Goal: Task Accomplishment & Management: Use online tool/utility

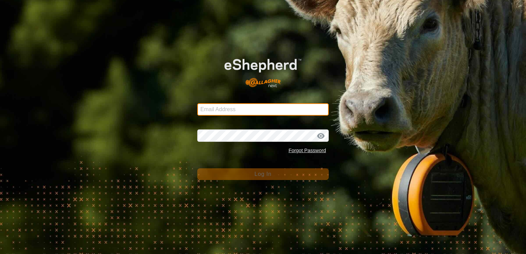
type input "[EMAIL_ADDRESS][DOMAIN_NAME]"
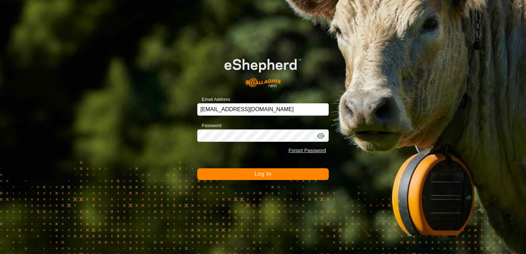
click at [287, 175] on button "Log In" at bounding box center [262, 174] width 131 height 12
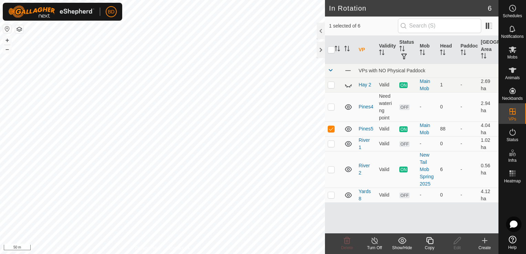
click at [431, 242] on icon at bounding box center [429, 240] width 9 height 8
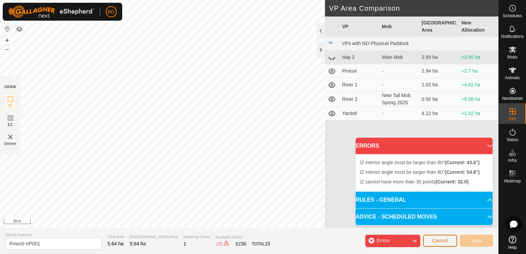
click at [447, 242] on span "Cancel" at bounding box center [440, 241] width 16 height 6
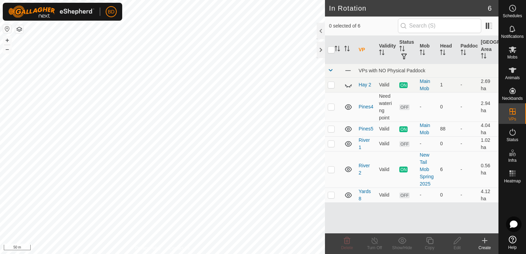
click at [485, 242] on icon at bounding box center [484, 240] width 8 height 8
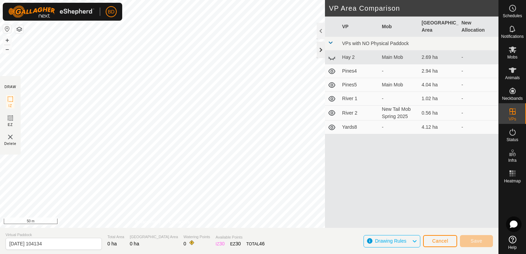
click at [319, 51] on div at bounding box center [321, 50] width 8 height 17
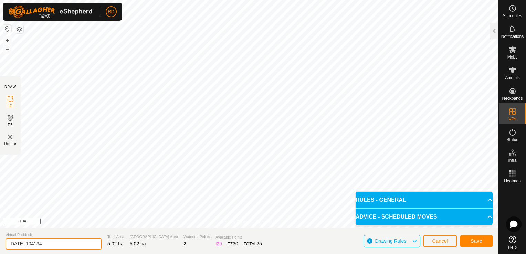
drag, startPoint x: 59, startPoint y: 245, endPoint x: 0, endPoint y: 244, distance: 59.2
click at [0, 244] on html "BD Schedules Notifications Mobs Animals Neckbands VPs Status Infra Heatmap Help…" at bounding box center [263, 127] width 526 height 254
type input "BP1"
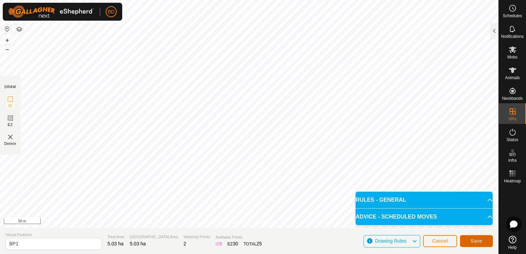
click at [474, 239] on span "Save" at bounding box center [476, 241] width 12 height 6
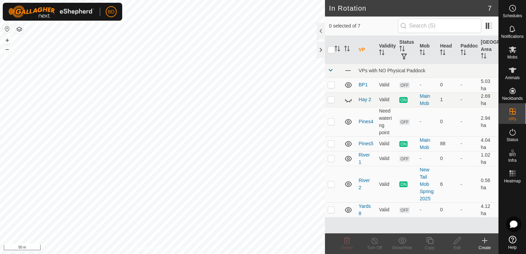
checkbox input "true"
click at [377, 246] on div "Turn Off" at bounding box center [375, 248] width 28 height 6
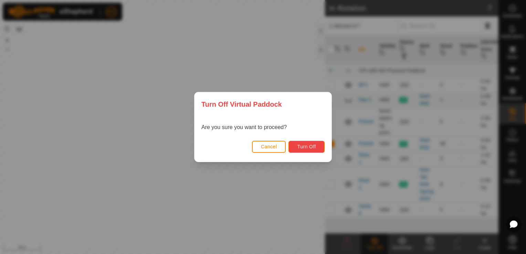
click at [311, 148] on span "Turn Off" at bounding box center [306, 147] width 19 height 6
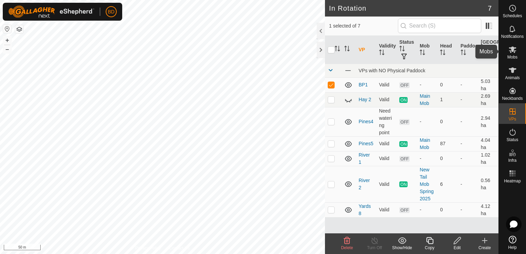
click at [511, 51] on icon at bounding box center [512, 49] width 8 height 8
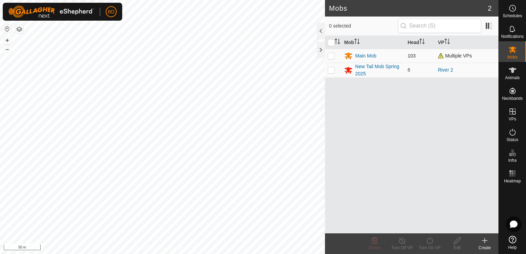
click at [331, 56] on p-checkbox at bounding box center [331, 56] width 7 height 6
checkbox input "true"
click at [428, 244] on icon at bounding box center [429, 240] width 9 height 8
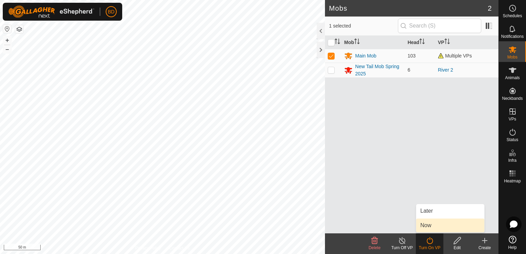
click at [424, 226] on link "Now" at bounding box center [450, 225] width 68 height 14
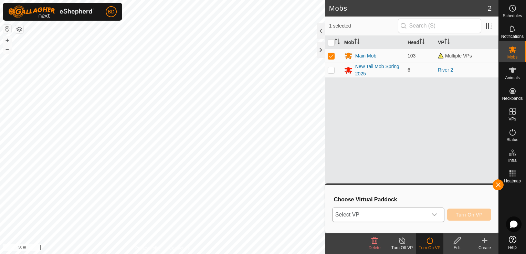
drag, startPoint x: 436, startPoint y: 217, endPoint x: 433, endPoint y: 218, distance: 3.7
click at [436, 217] on div "dropdown trigger" at bounding box center [434, 215] width 14 height 14
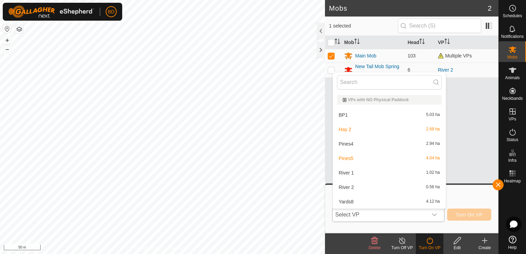
click at [348, 115] on li "BP1 5.03 ha" at bounding box center [389, 115] width 113 height 14
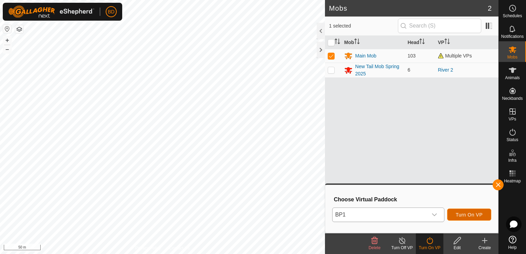
click at [481, 215] on span "Turn On VP" at bounding box center [468, 215] width 27 height 6
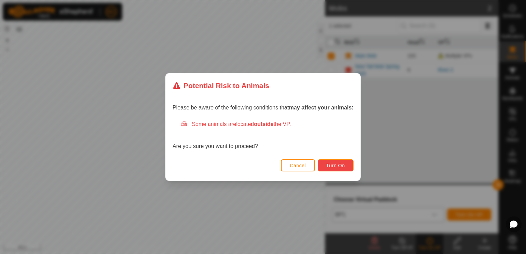
click at [326, 168] on button "Turn On" at bounding box center [336, 165] width 36 height 12
